Goal: Obtain resource: Download file/media

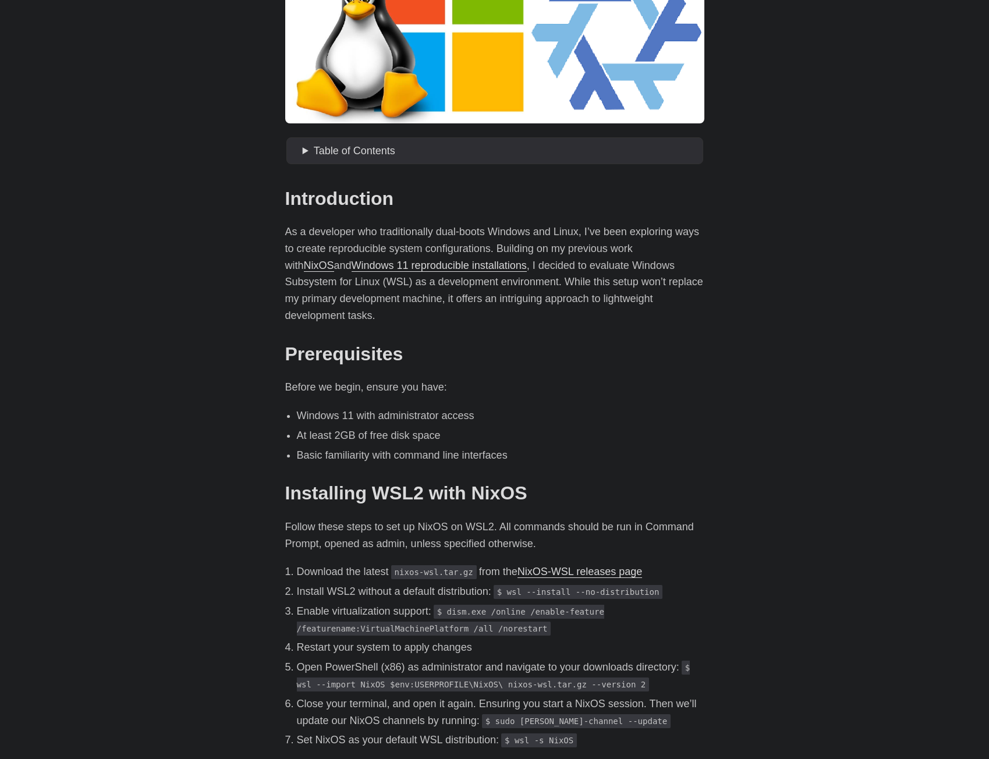
scroll to position [291, 0]
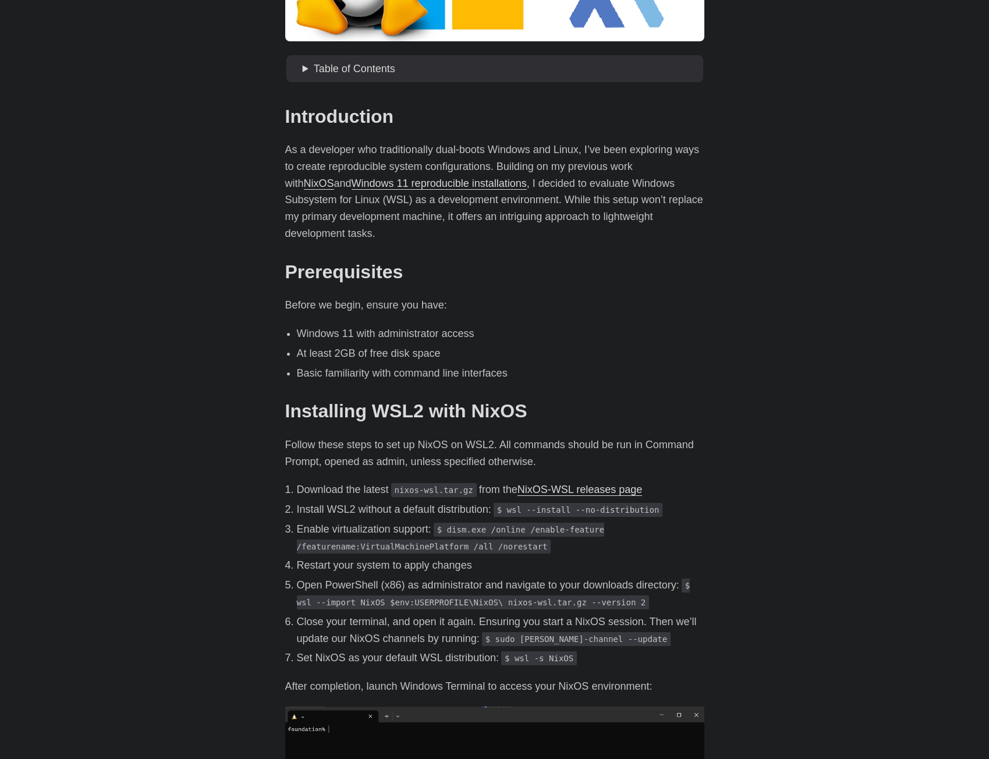
click at [444, 483] on code "nixos-wsl.tar.gz" at bounding box center [434, 490] width 86 height 14
click at [448, 483] on code "nixos-wsl.tar.gz" at bounding box center [434, 490] width 86 height 14
drag, startPoint x: 469, startPoint y: 476, endPoint x: 398, endPoint y: 475, distance: 71.6
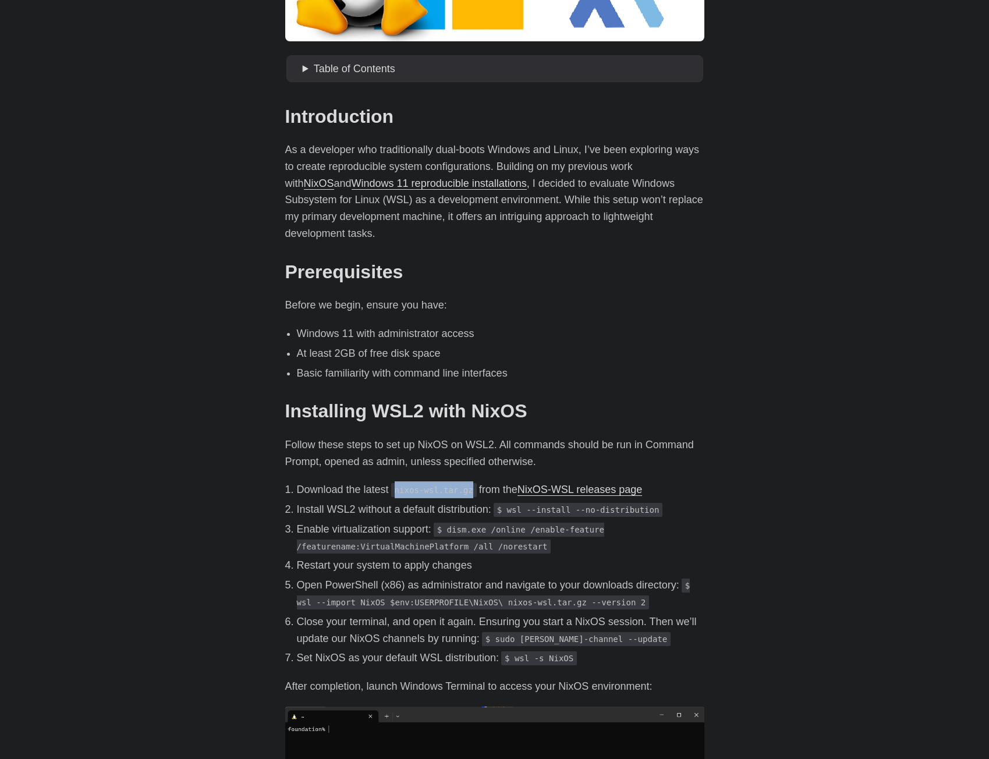
click at [398, 483] on code "nixos-wsl.tar.gz" at bounding box center [434, 490] width 86 height 14
copy code "nixos-wsl.tar.gz"
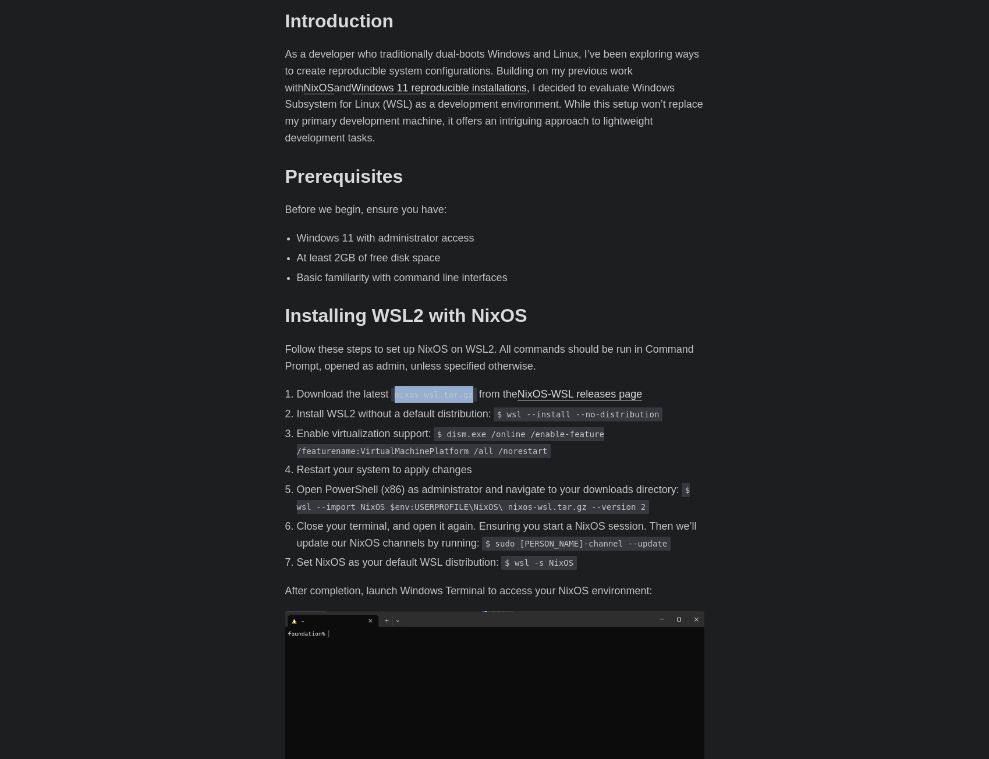
scroll to position [408, 0]
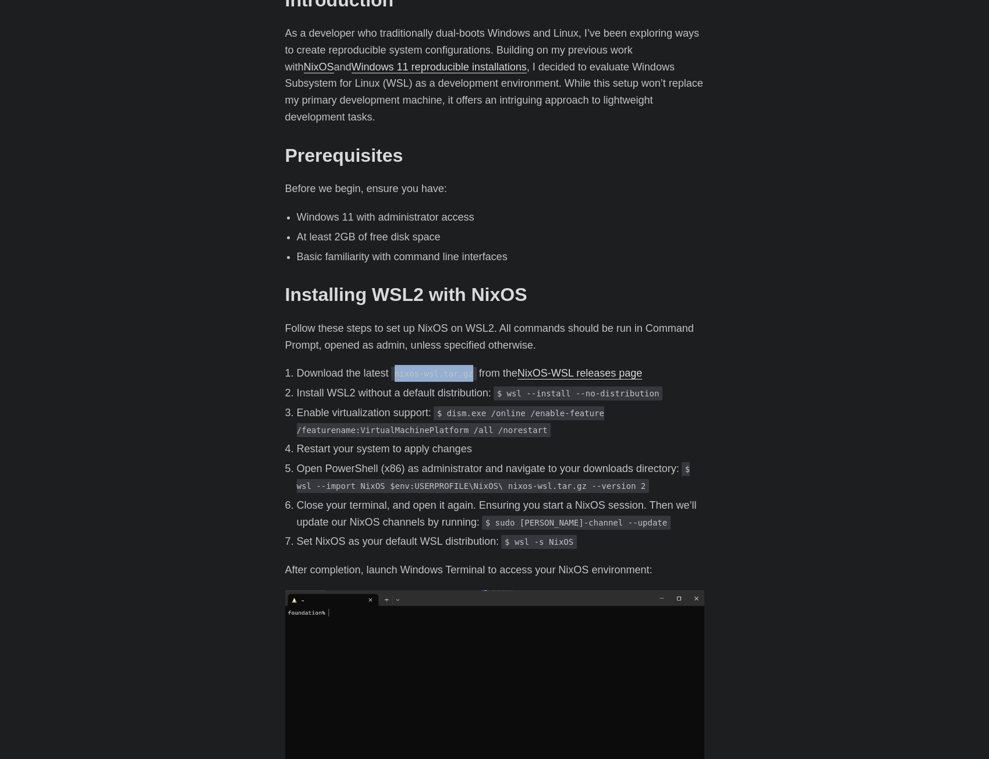
click at [541, 367] on link "NixOS-WSL releases page" at bounding box center [580, 373] width 125 height 12
click at [443, 441] on p "Restart your system to apply changes" at bounding box center [501, 449] width 408 height 17
drag, startPoint x: 502, startPoint y: 377, endPoint x: 653, endPoint y: 375, distance: 151.4
click at [653, 385] on p "Install WSL2 without a default distribution: $ wsl --install --no-distribution" at bounding box center [501, 393] width 408 height 17
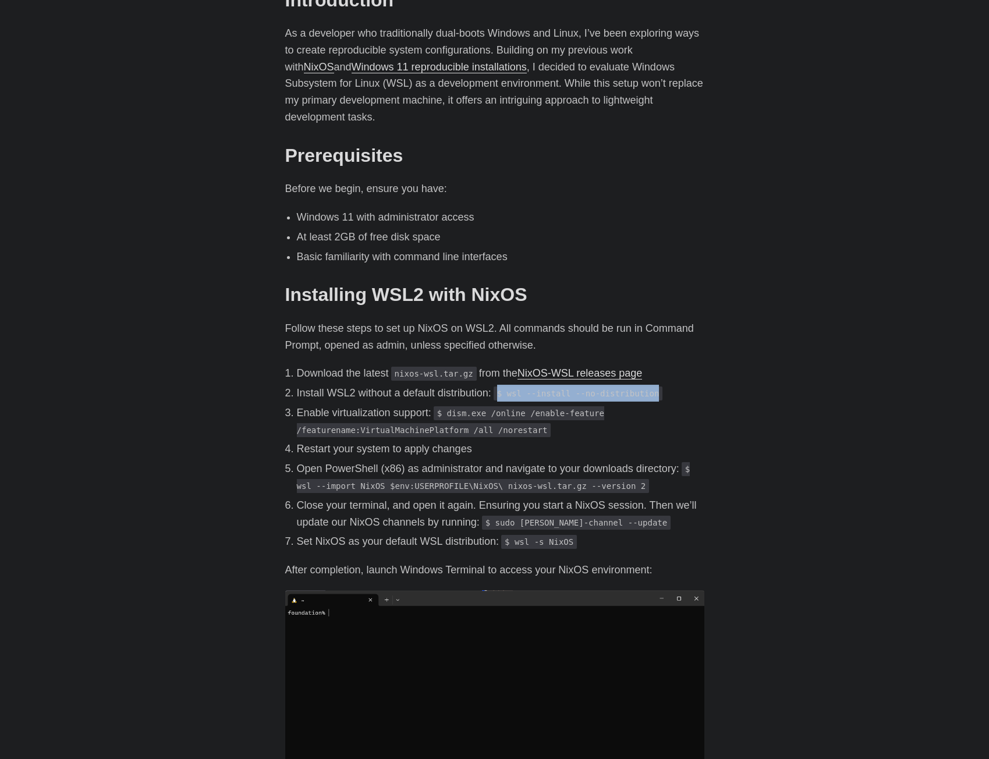
copy code "$ wsl --install --no-distribution"
click at [384, 405] on p "Enable virtualization support: $ dism.exe /online /enable-feature /featurename:…" at bounding box center [501, 422] width 408 height 34
click at [409, 367] on code "nixos-wsl.tar.gz" at bounding box center [434, 374] width 86 height 14
